Goal: Submit feedback/report problem: Leave review/rating

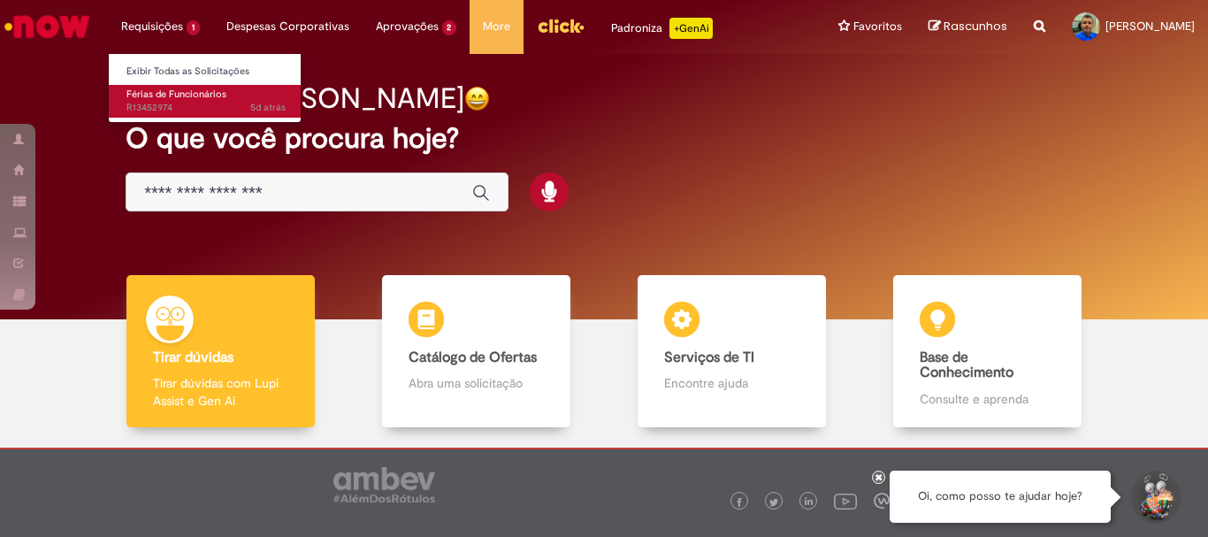
click at [169, 91] on span "Férias de Funcionários" at bounding box center [176, 94] width 100 height 13
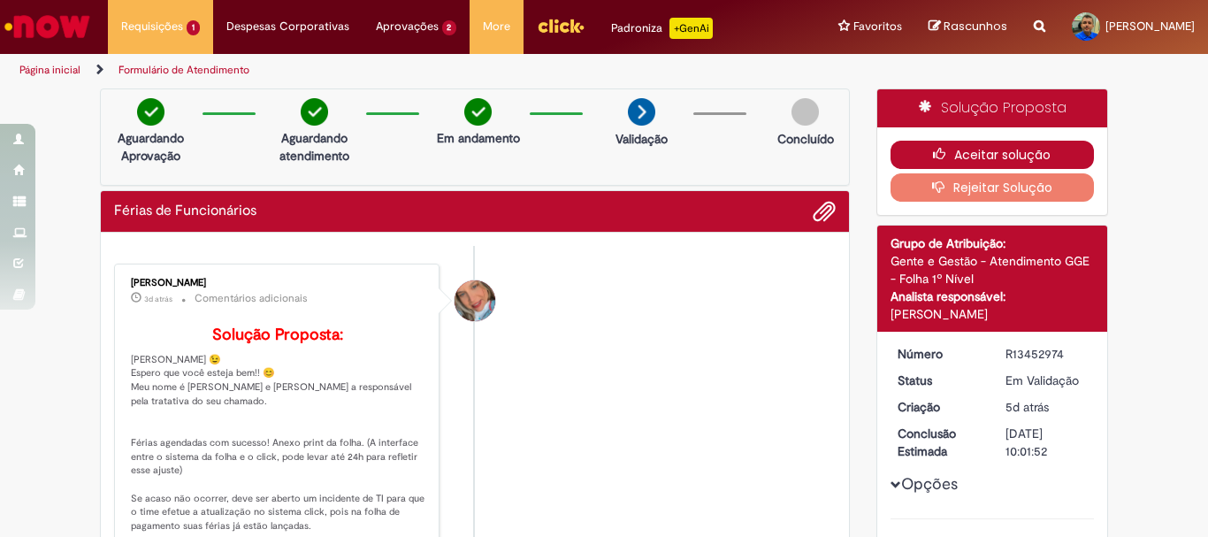
click at [986, 157] on button "Aceitar solução" at bounding box center [992, 155] width 204 height 28
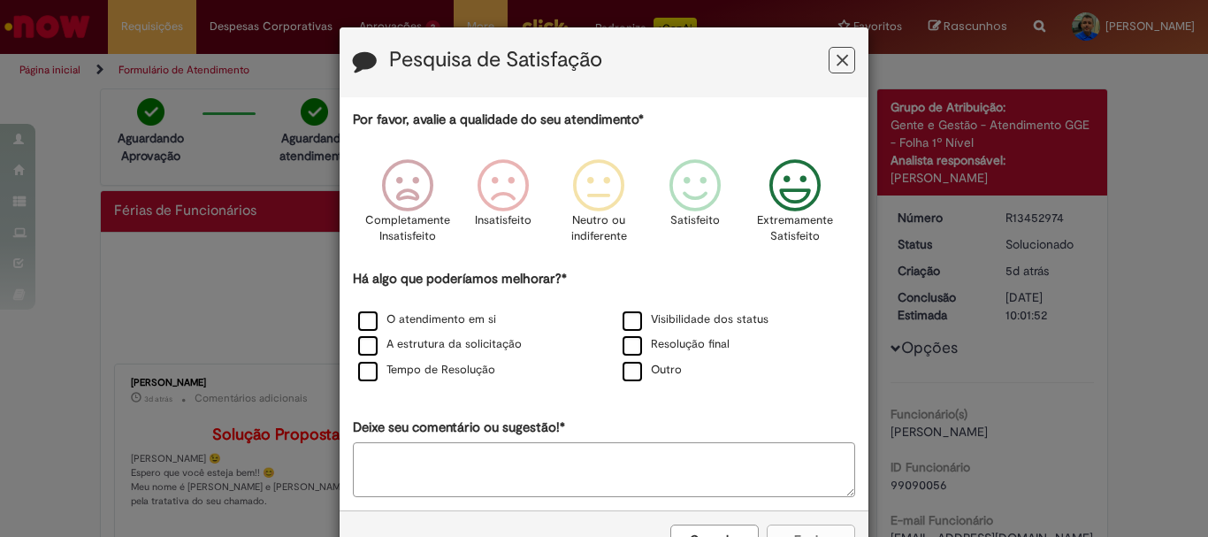
click at [775, 180] on icon "Feedback" at bounding box center [795, 185] width 66 height 53
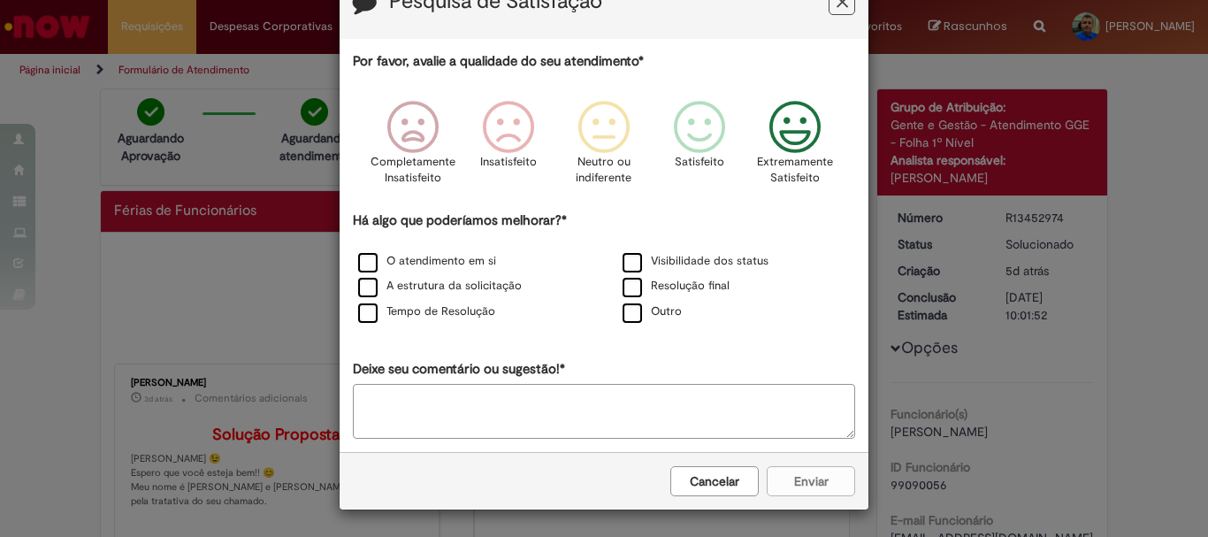
scroll to position [58, 0]
click at [623, 401] on textarea "Deixe seu comentário ou sugestão!*" at bounding box center [604, 411] width 502 height 55
type textarea "**"
click at [794, 483] on div "Cancelar Enviar" at bounding box center [604, 480] width 529 height 57
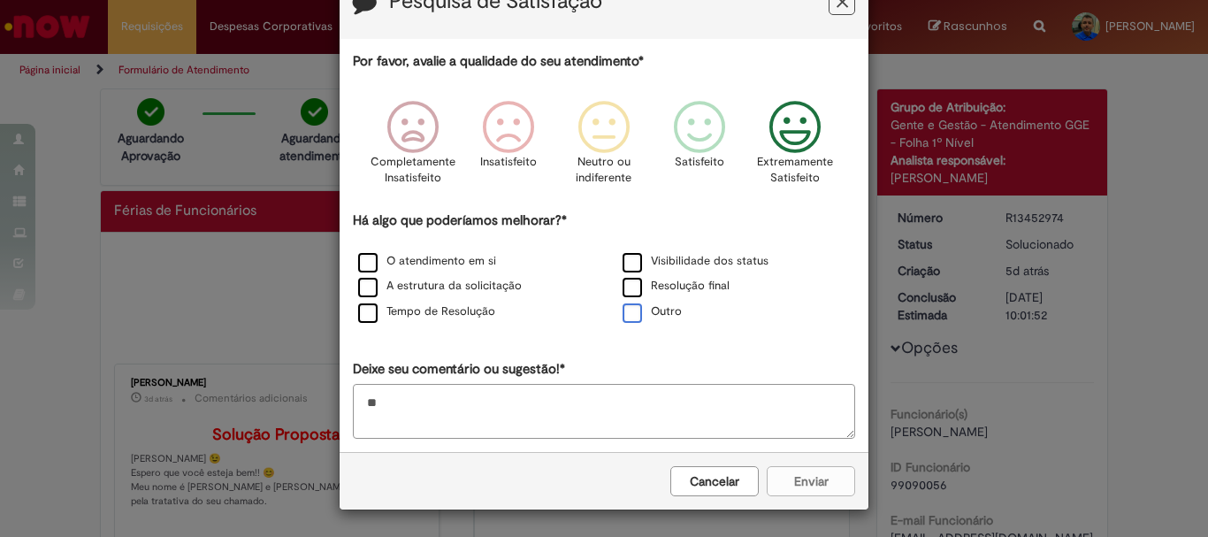
click at [632, 320] on label "Outro" at bounding box center [652, 311] width 59 height 17
click at [820, 484] on button "Enviar" at bounding box center [811, 481] width 88 height 30
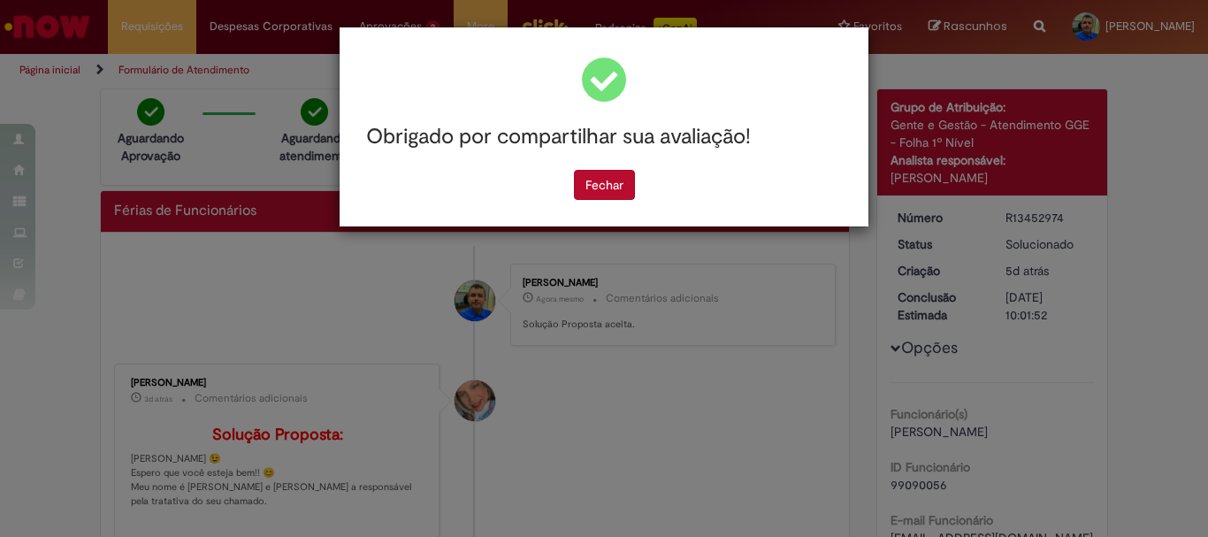
scroll to position [0, 0]
click at [595, 175] on button "Fechar" at bounding box center [604, 185] width 61 height 30
